Goal: Transaction & Acquisition: Purchase product/service

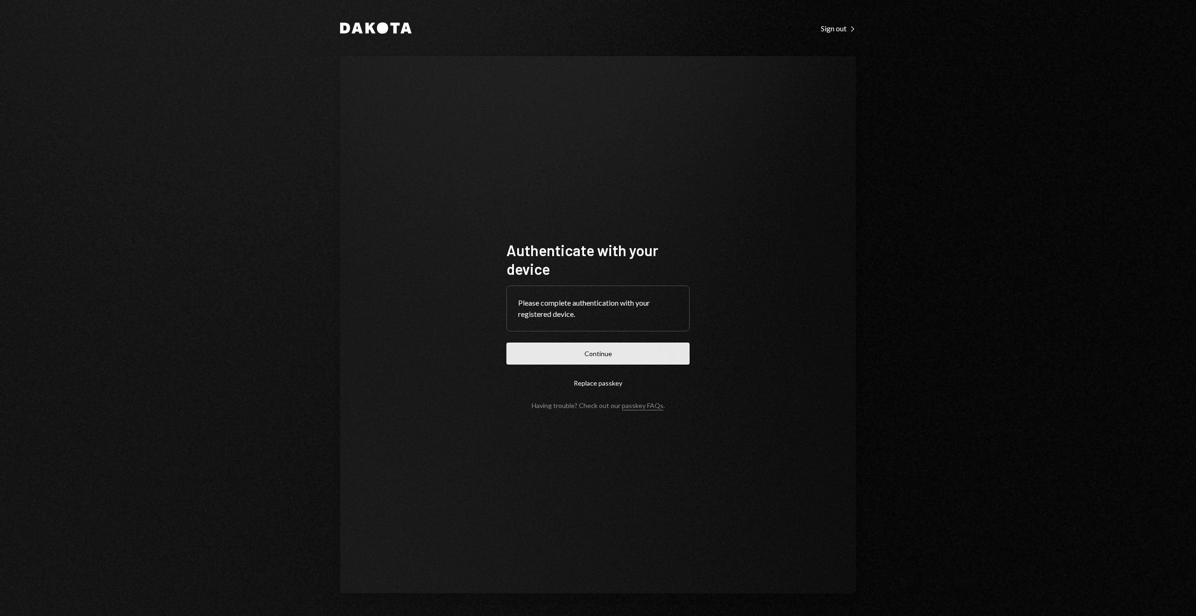
click at [631, 355] on button "Continue" at bounding box center [597, 353] width 183 height 22
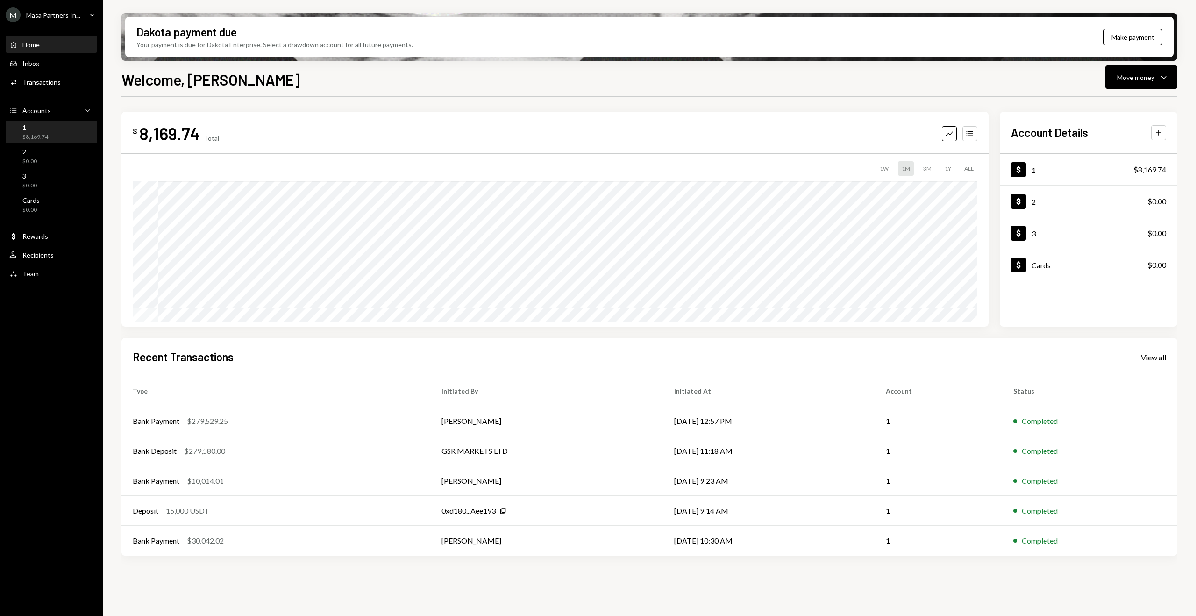
click at [46, 136] on div "$8,169.74" at bounding box center [35, 137] width 26 height 8
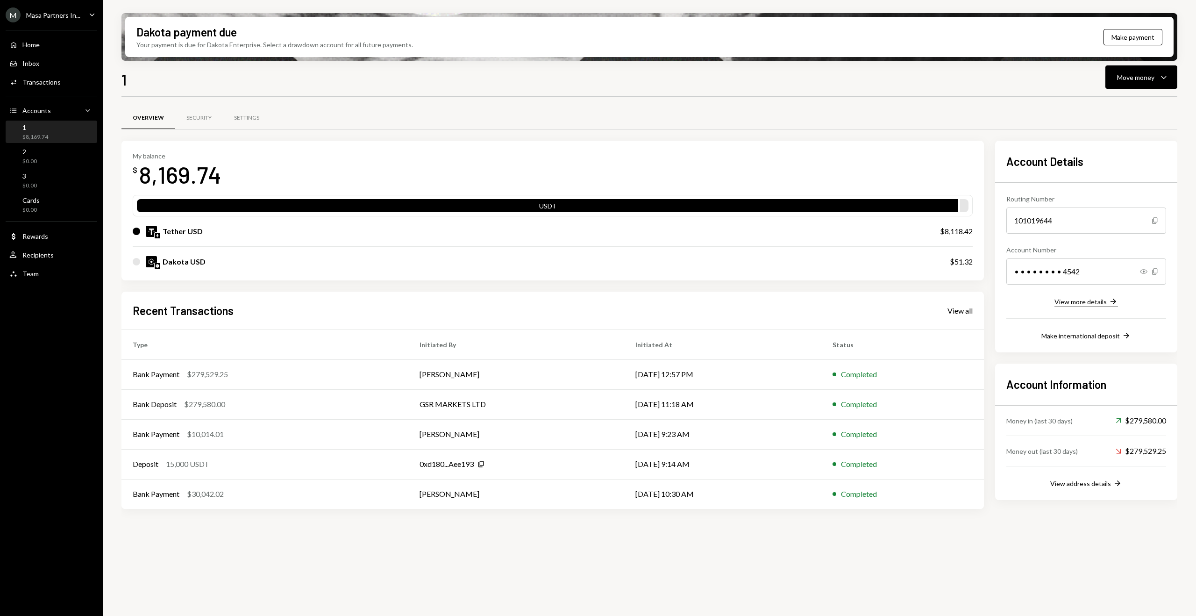
click at [1099, 303] on div "View more details" at bounding box center [1080, 301] width 52 height 8
click at [1142, 83] on button "Move money Caret Down" at bounding box center [1141, 76] width 72 height 23
click at [1138, 147] on div "Deposit" at bounding box center [1133, 147] width 68 height 10
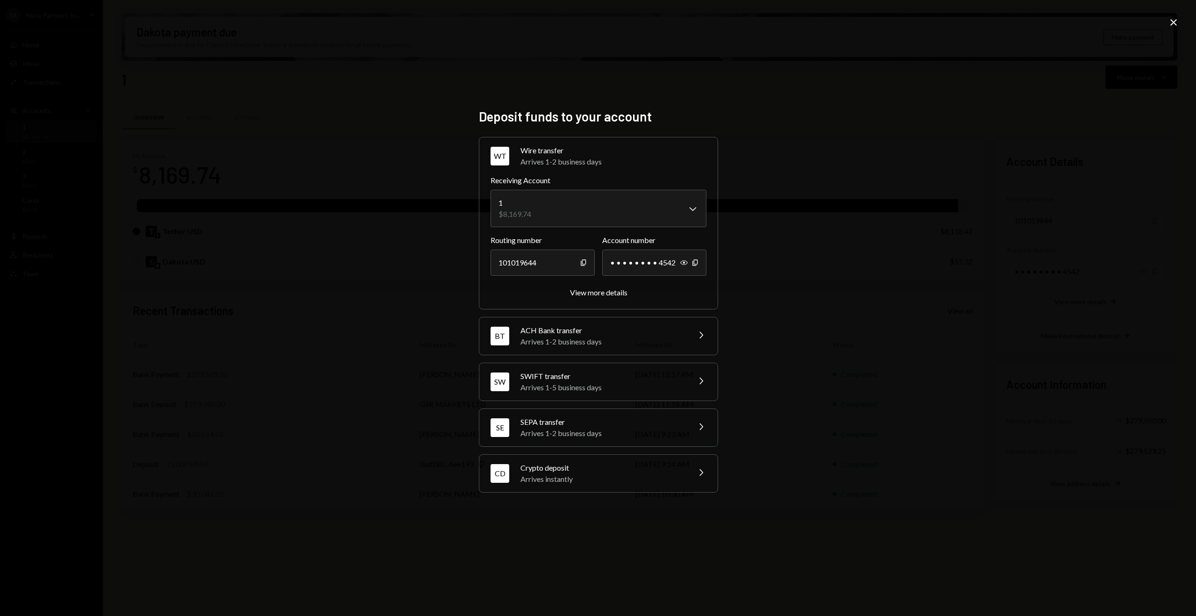
click at [598, 476] on div "Arrives instantly" at bounding box center [601, 478] width 163 height 11
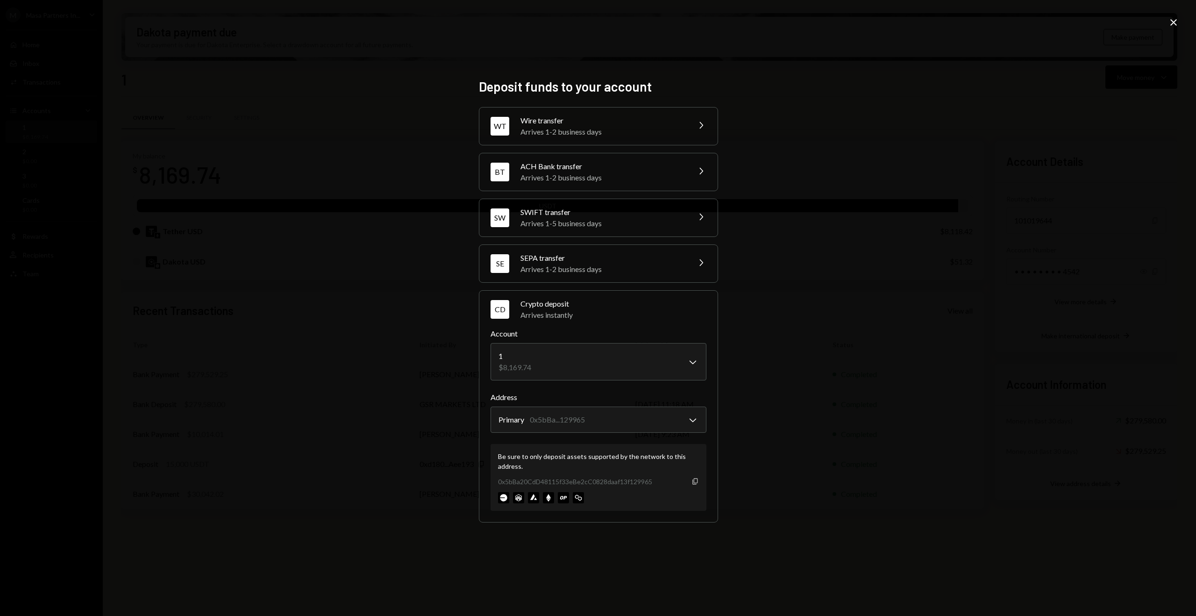
click at [695, 481] on icon "Copy" at bounding box center [694, 480] width 7 height 7
drag, startPoint x: 469, startPoint y: 84, endPoint x: 460, endPoint y: 79, distance: 10.2
click at [469, 84] on div "**********" at bounding box center [597, 307] width 261 height 481
click at [1169, 22] on icon "Close" at bounding box center [1173, 22] width 11 height 11
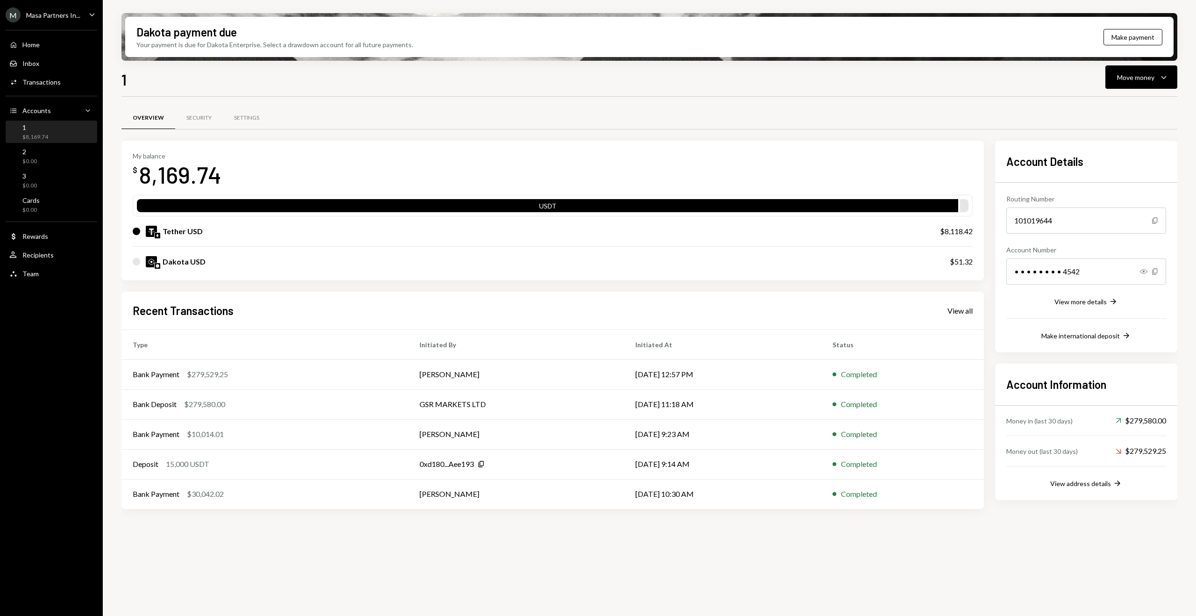
click at [334, 147] on div "My balance $ 8,169.74 USDT Tether USD $8,118.42 Dakota USD $51.32" at bounding box center [552, 211] width 862 height 140
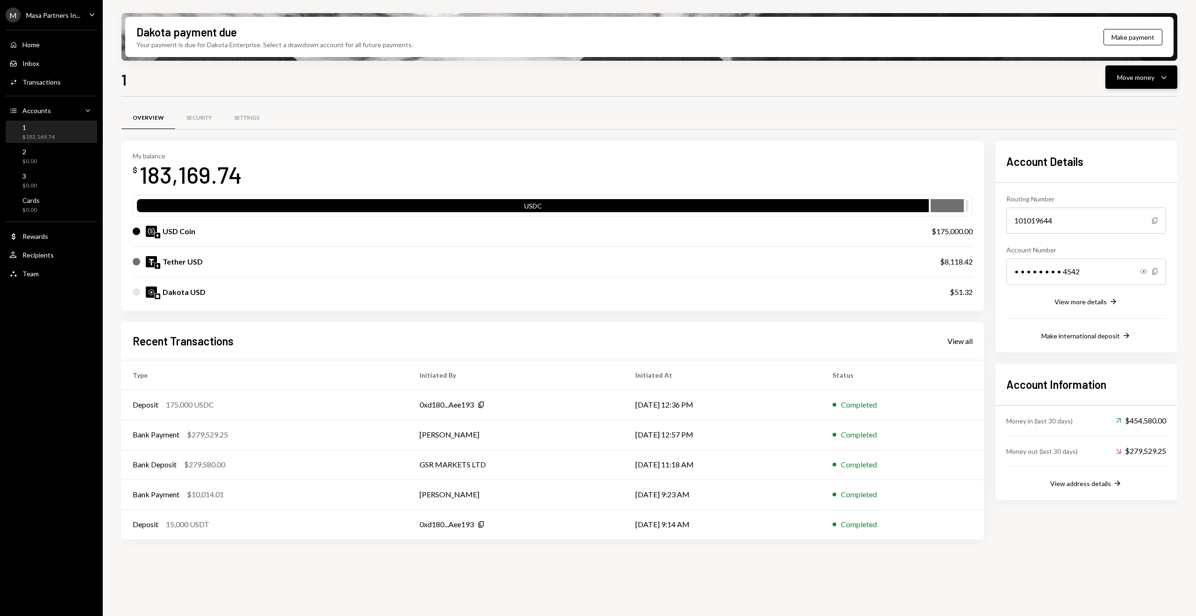
click at [1138, 71] on button "Move money Caret Down" at bounding box center [1141, 76] width 72 height 23
click at [1119, 109] on div "Send" at bounding box center [1133, 105] width 68 height 10
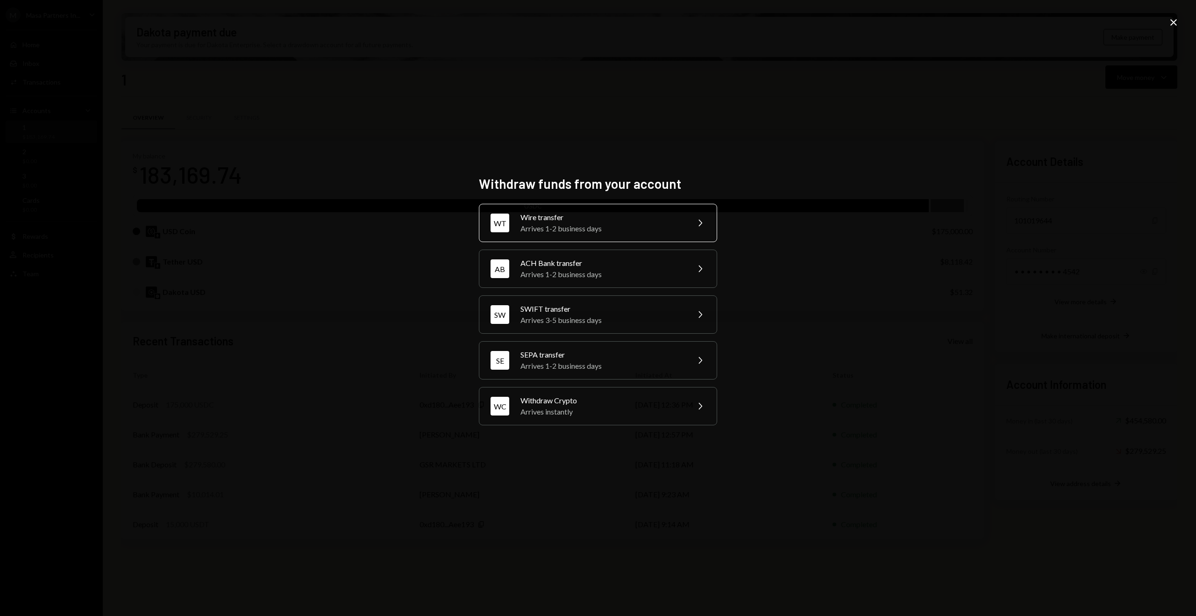
click at [616, 216] on div "Wire transfer" at bounding box center [601, 217] width 163 height 11
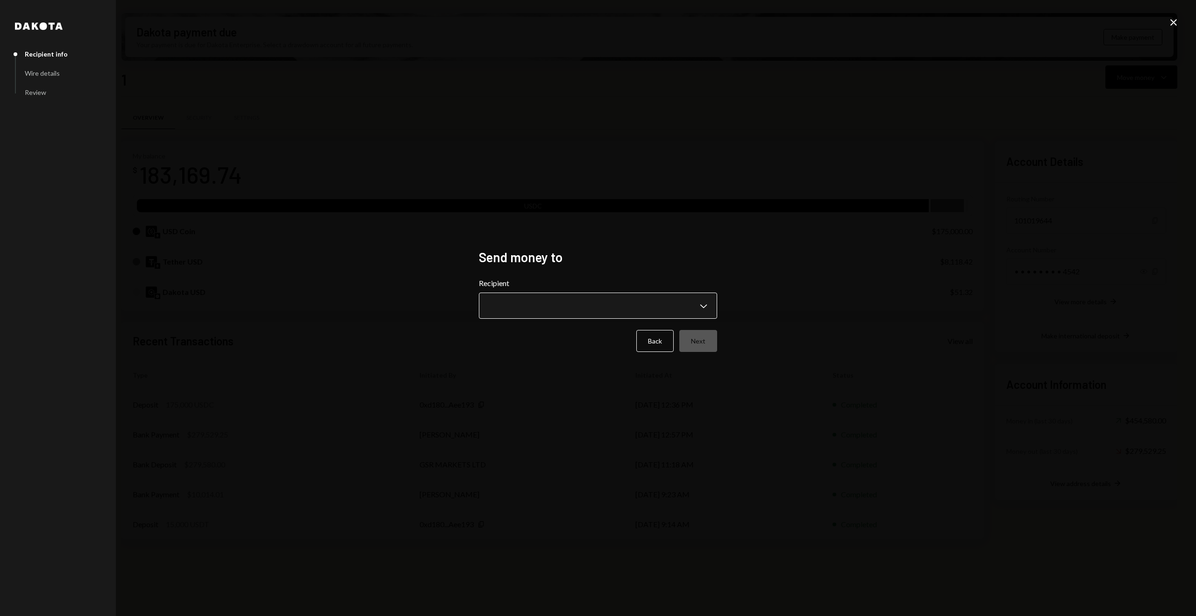
click at [564, 306] on body "M Masa Partners In... Caret Down Home Home Inbox Inbox Activities Transactions …" at bounding box center [598, 308] width 1196 height 616
select select "**********"
click at [703, 343] on button "Next" at bounding box center [698, 341] width 38 height 22
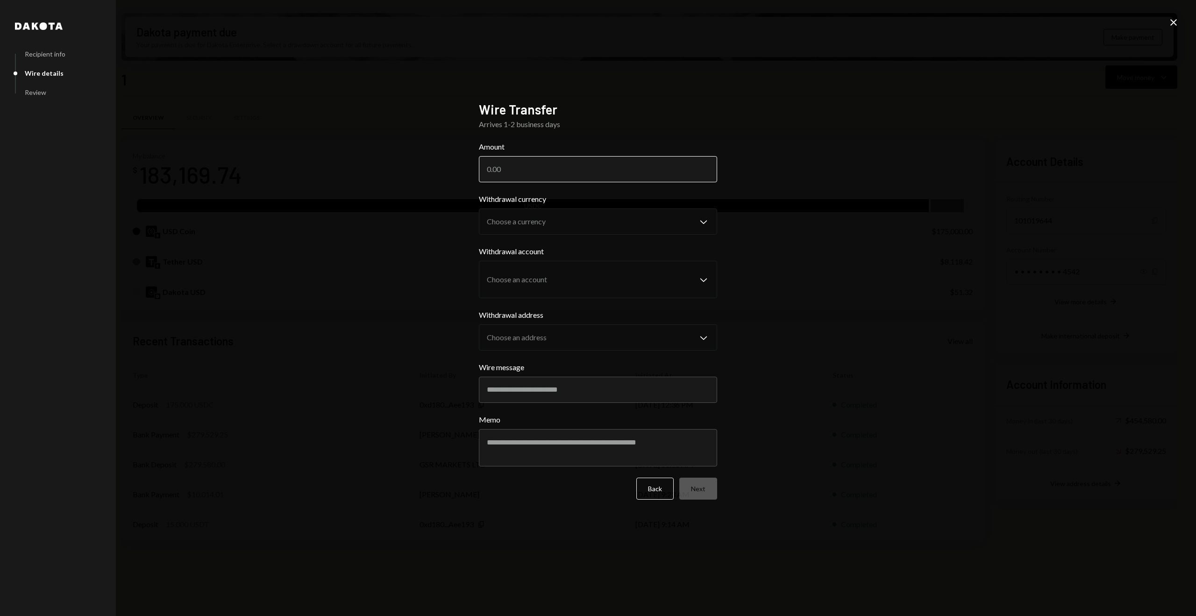
click at [574, 170] on input "Amount" at bounding box center [598, 169] width 238 height 26
click at [559, 230] on body "M Masa Partners In... Caret Down Home Home Inbox Inbox Activities Transactions …" at bounding box center [598, 308] width 1196 height 616
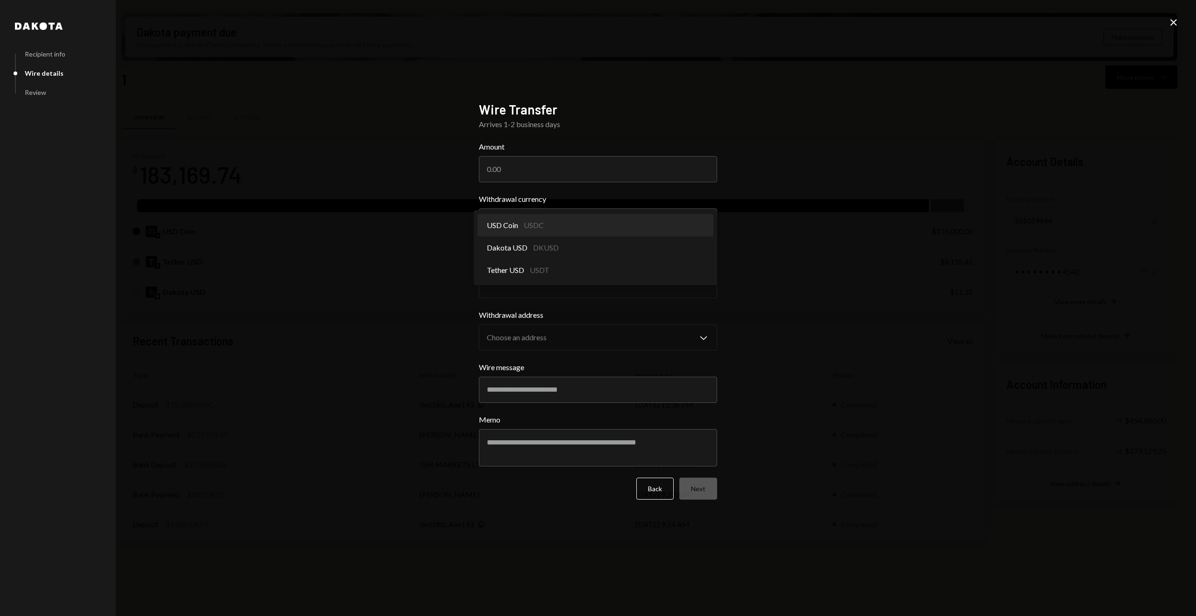
select select "****"
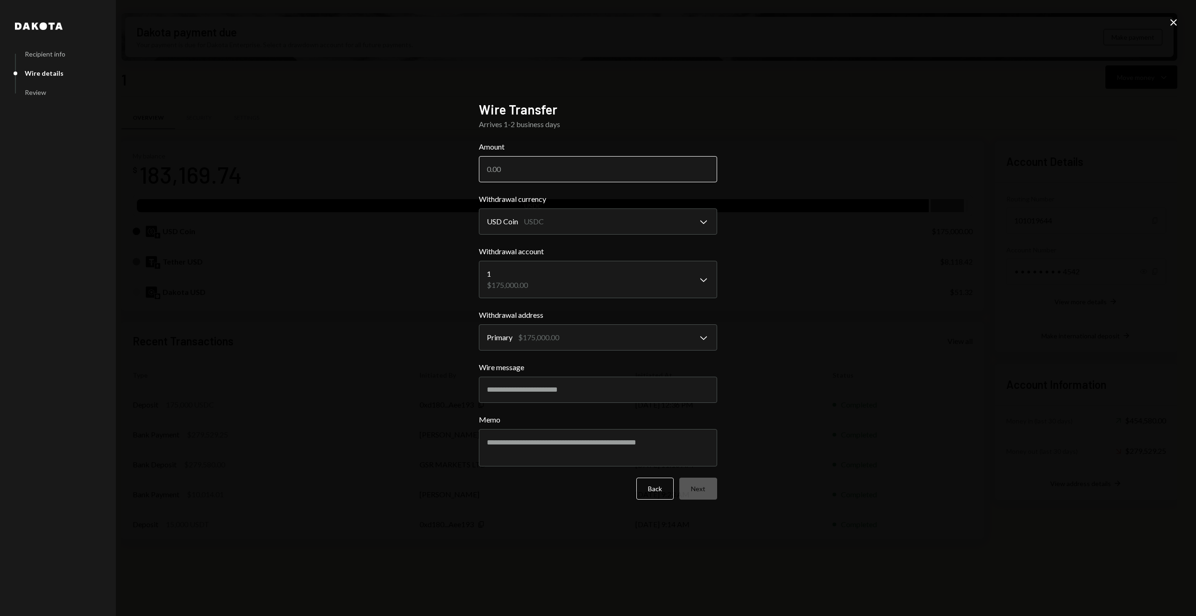
click at [539, 169] on input "Amount" at bounding box center [598, 169] width 238 height 26
type input "175000"
click at [610, 448] on textarea "Memo" at bounding box center [598, 447] width 238 height 37
type textarea "**********"
click at [706, 488] on button "Next" at bounding box center [698, 488] width 38 height 22
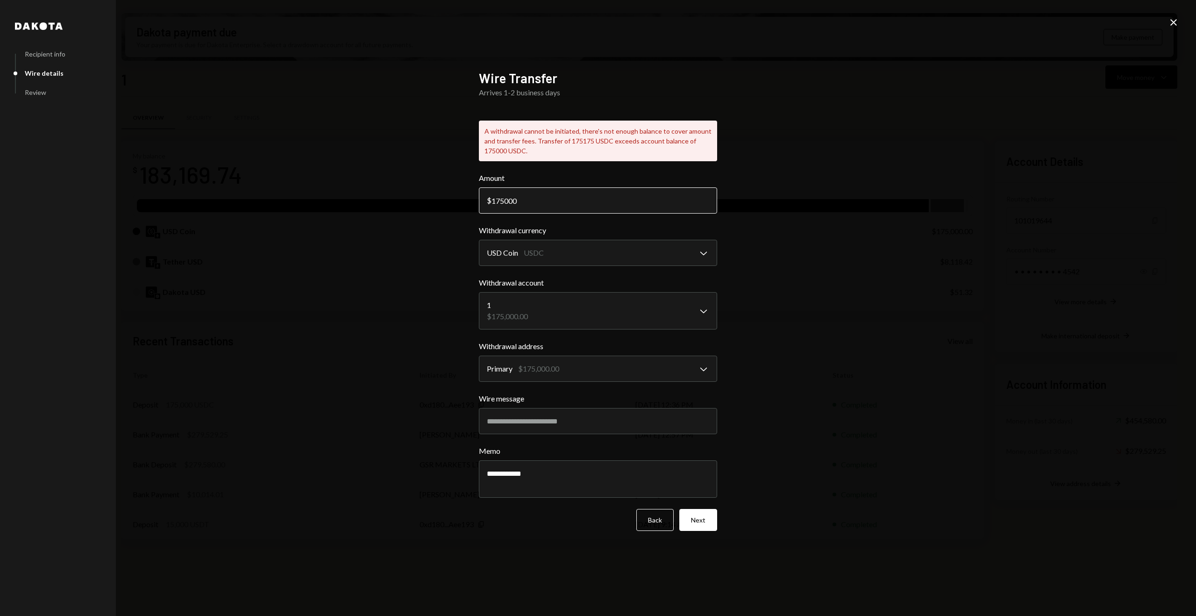
drag, startPoint x: 502, startPoint y: 201, endPoint x: 510, endPoint y: 205, distance: 8.6
click at [502, 202] on input "175000" at bounding box center [598, 200] width 238 height 26
type input "174000"
click at [713, 511] on button "Next" at bounding box center [698, 520] width 38 height 22
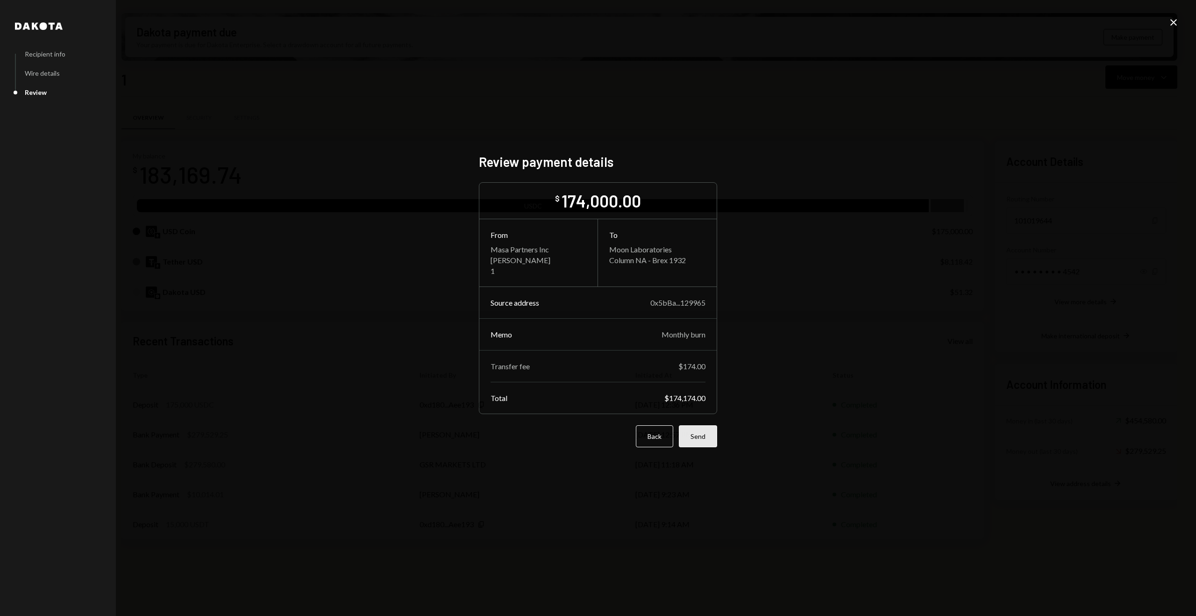
click at [707, 441] on button "Send" at bounding box center [698, 436] width 38 height 22
